Goal: Information Seeking & Learning: Learn about a topic

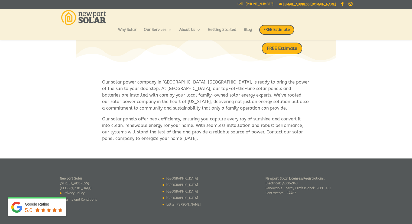
scroll to position [303, 0]
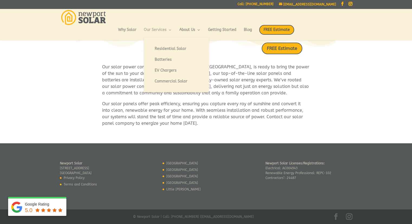
click at [161, 31] on link "Our Services" at bounding box center [158, 32] width 28 height 9
click at [163, 46] on link "Residential Solar" at bounding box center [176, 48] width 54 height 11
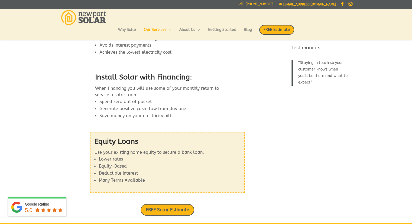
scroll to position [665, 0]
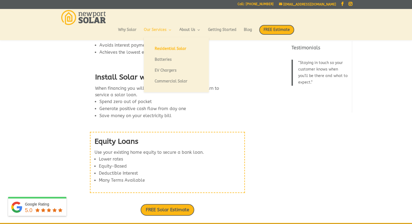
click at [154, 28] on link "Our Services" at bounding box center [158, 32] width 28 height 9
click at [170, 57] on link "Batteries" at bounding box center [176, 59] width 54 height 11
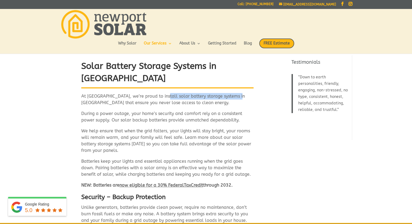
drag, startPoint x: 164, startPoint y: 85, endPoint x: 236, endPoint y: 85, distance: 71.2
click at [236, 93] on p "At Newport Solar, we’re proud to install solar battery storage systems in RI th…" at bounding box center [167, 101] width 172 height 17
copy p "solar battery storage systems in RI"
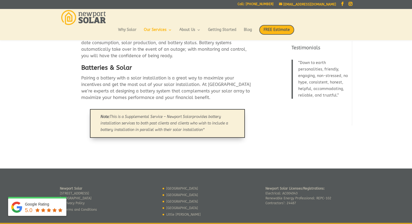
scroll to position [267, 0]
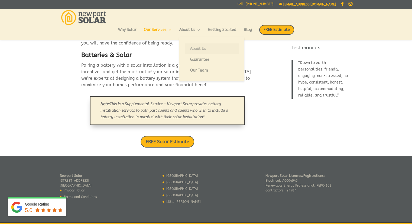
click at [190, 47] on link "About Us" at bounding box center [212, 48] width 54 height 11
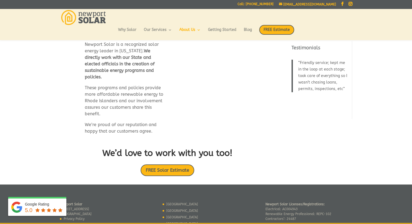
scroll to position [346, 0]
